Goal: Information Seeking & Learning: Find specific fact

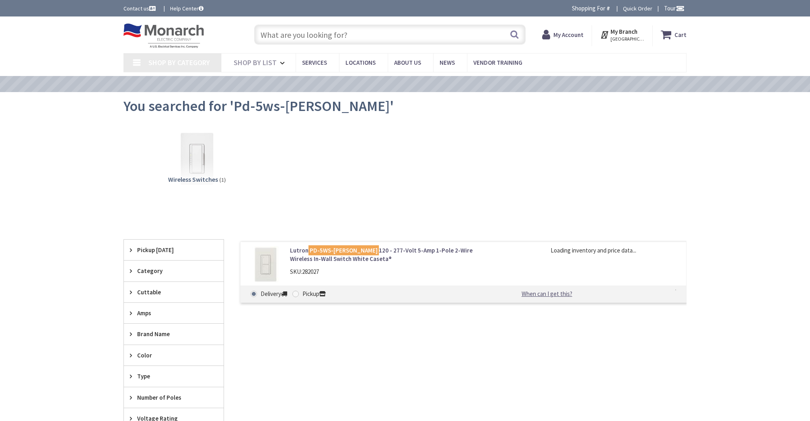
type input "[PERSON_NAME][GEOGRAPHIC_DATA][US_STATE], [GEOGRAPHIC_DATA]"
click at [286, 37] on input "text" at bounding box center [389, 35] width 271 height 20
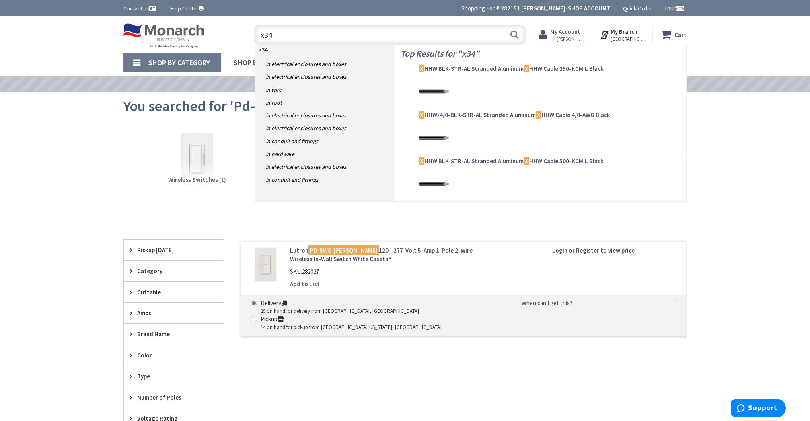
type input "x34s"
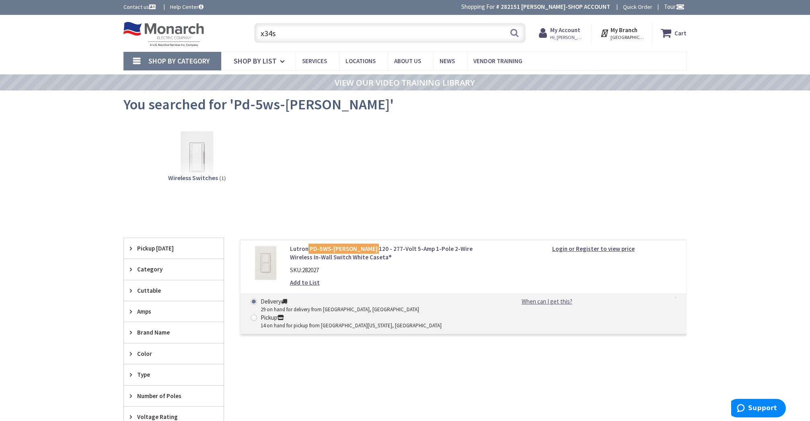
scroll to position [0, 0]
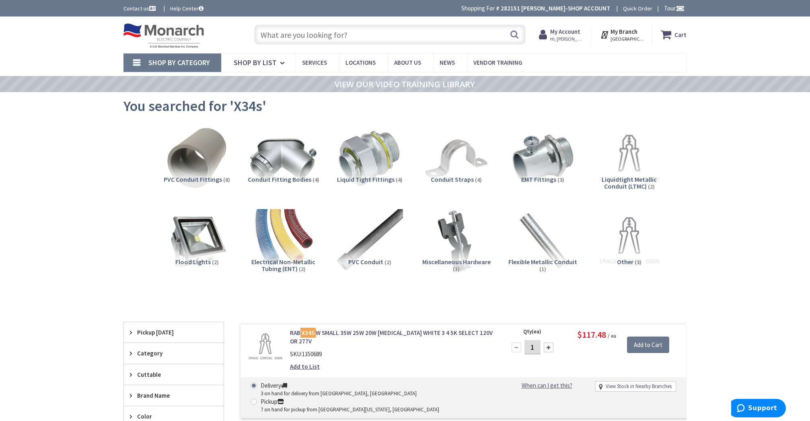
click at [431, 34] on input "text" at bounding box center [389, 35] width 271 height 20
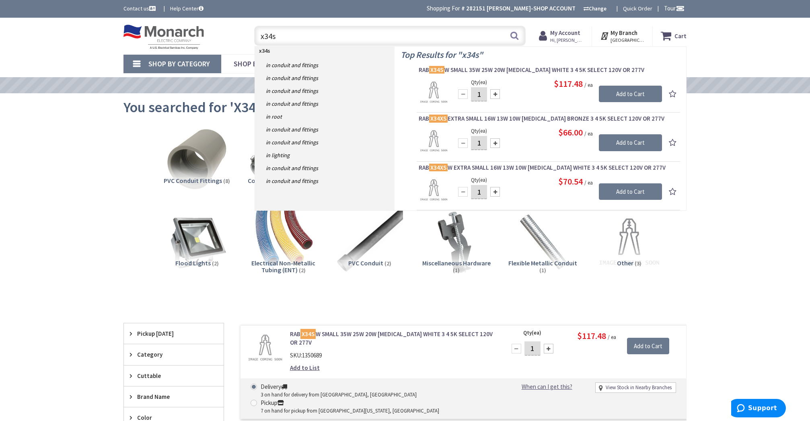
type input "x34s"
